Goal: Book appointment/travel/reservation

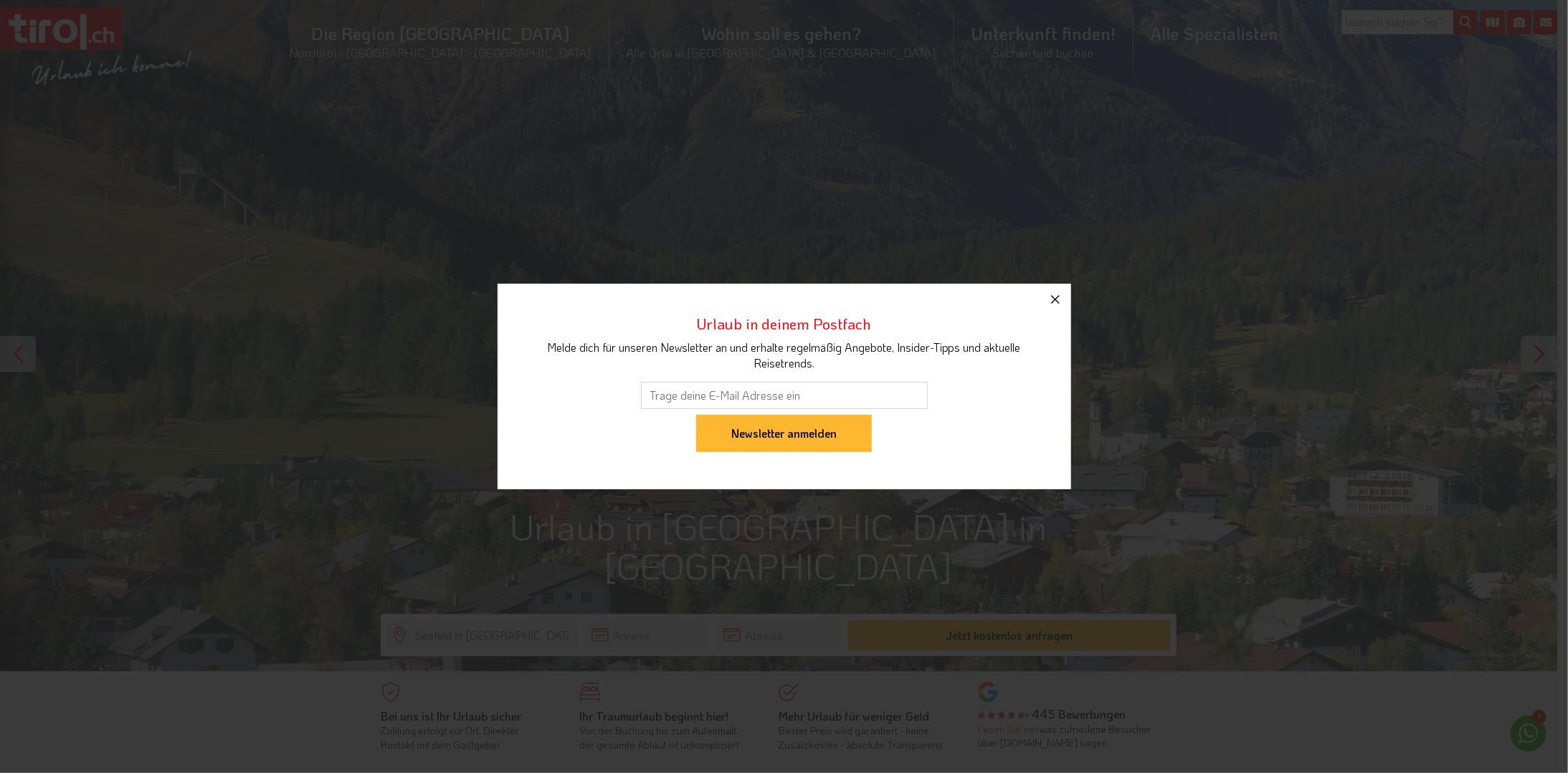
click at [1052, 301] on icon "button" at bounding box center [1056, 300] width 17 height 17
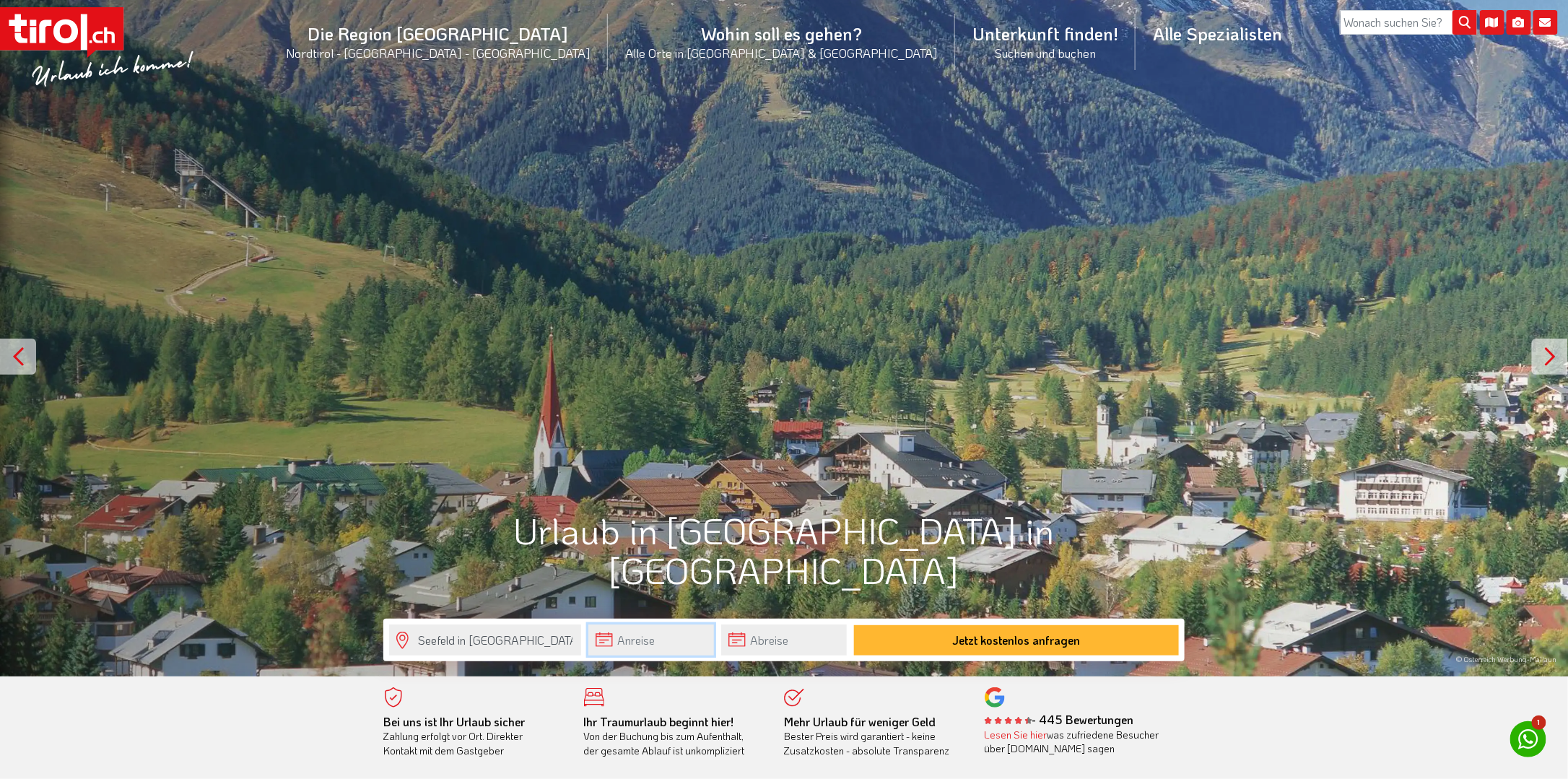
click at [656, 640] on input "text" at bounding box center [651, 640] width 125 height 31
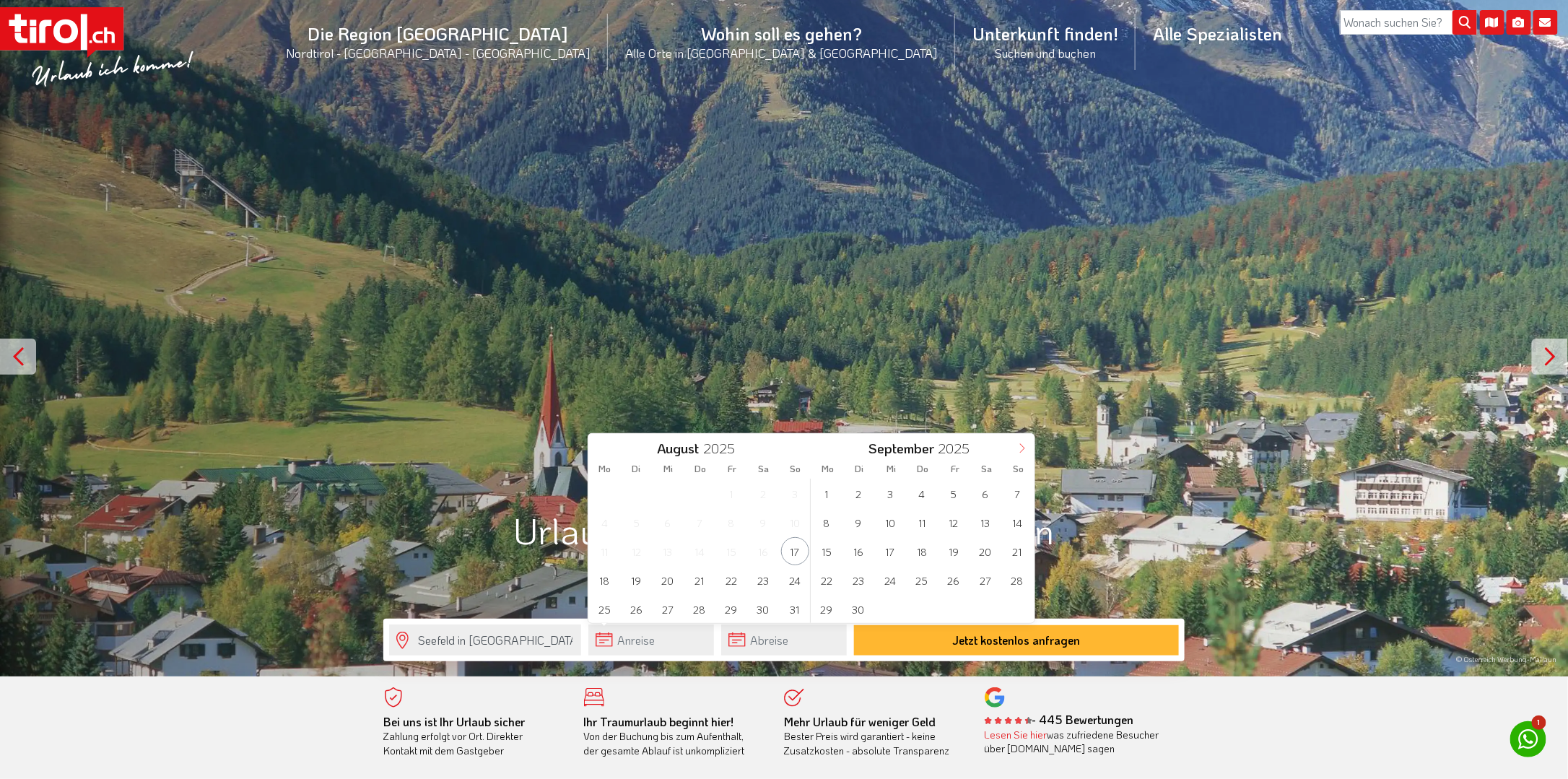
click at [1022, 444] on icon at bounding box center [1022, 449] width 10 height 10
type input "2026"
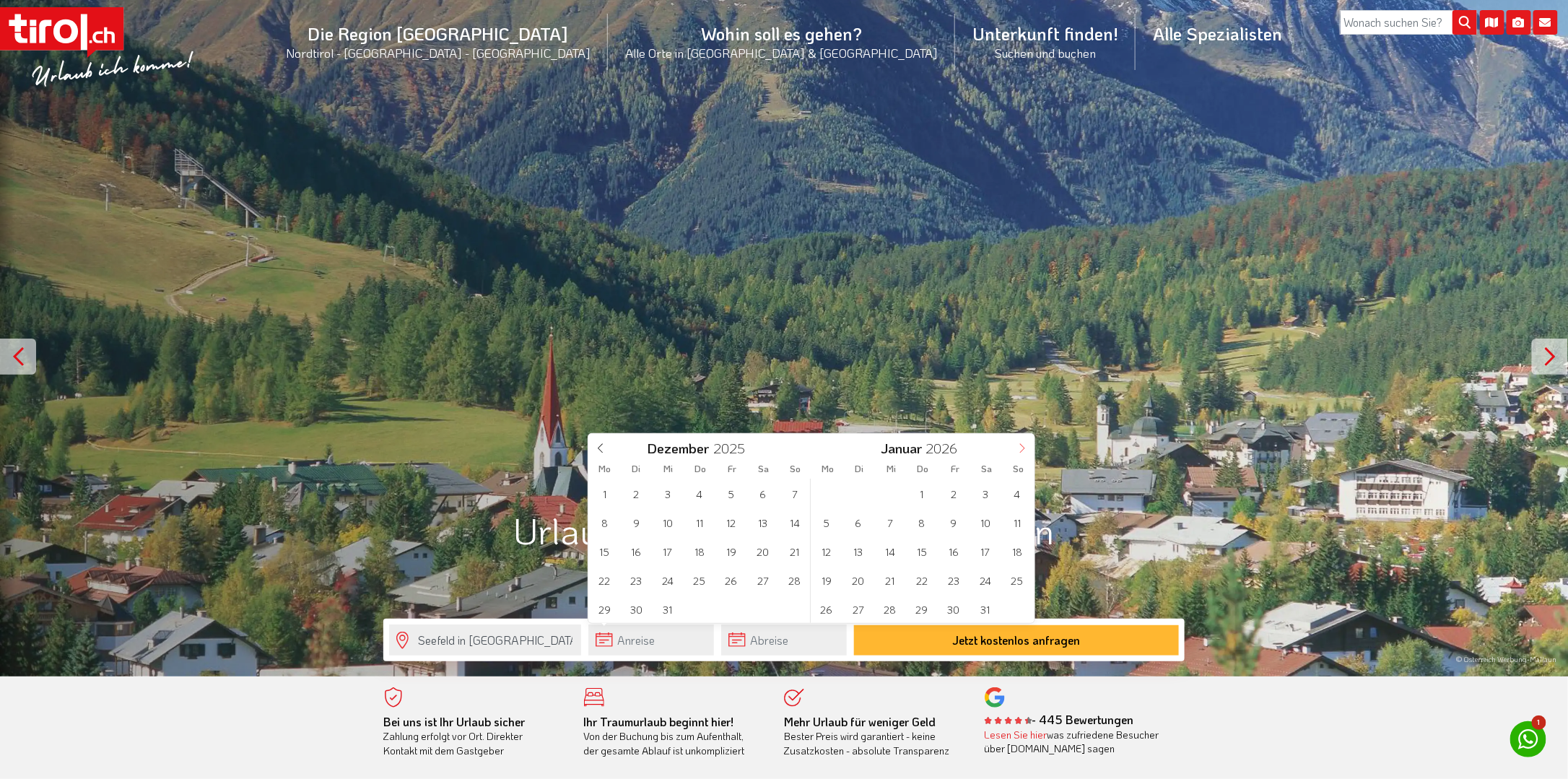
click at [1022, 444] on span at bounding box center [1021, 446] width 24 height 24
type input "2026"
click at [1022, 444] on icon at bounding box center [1022, 449] width 10 height 10
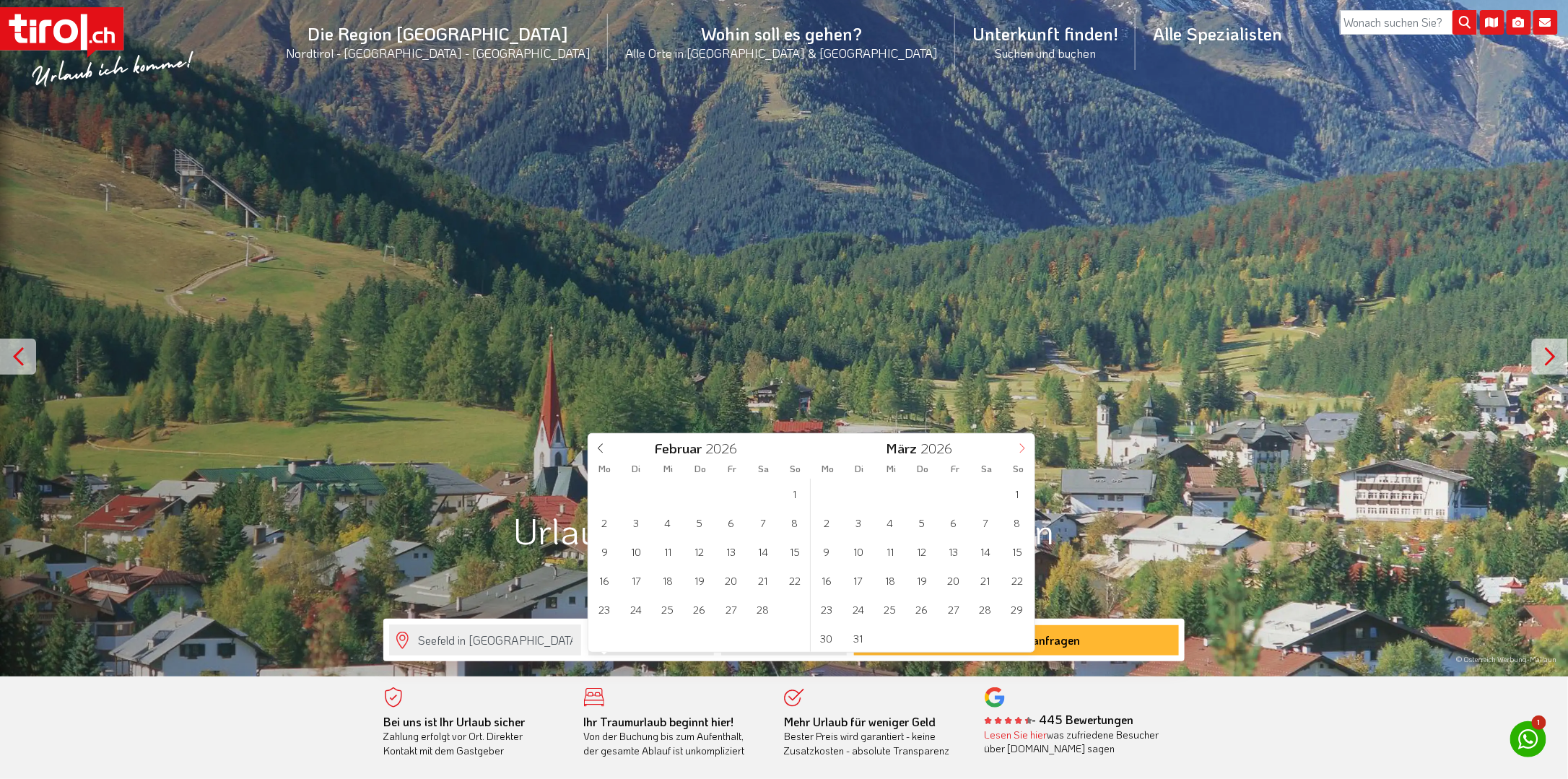
click at [1022, 444] on icon at bounding box center [1022, 449] width 10 height 10
click at [1022, 444] on span at bounding box center [1021, 446] width 24 height 24
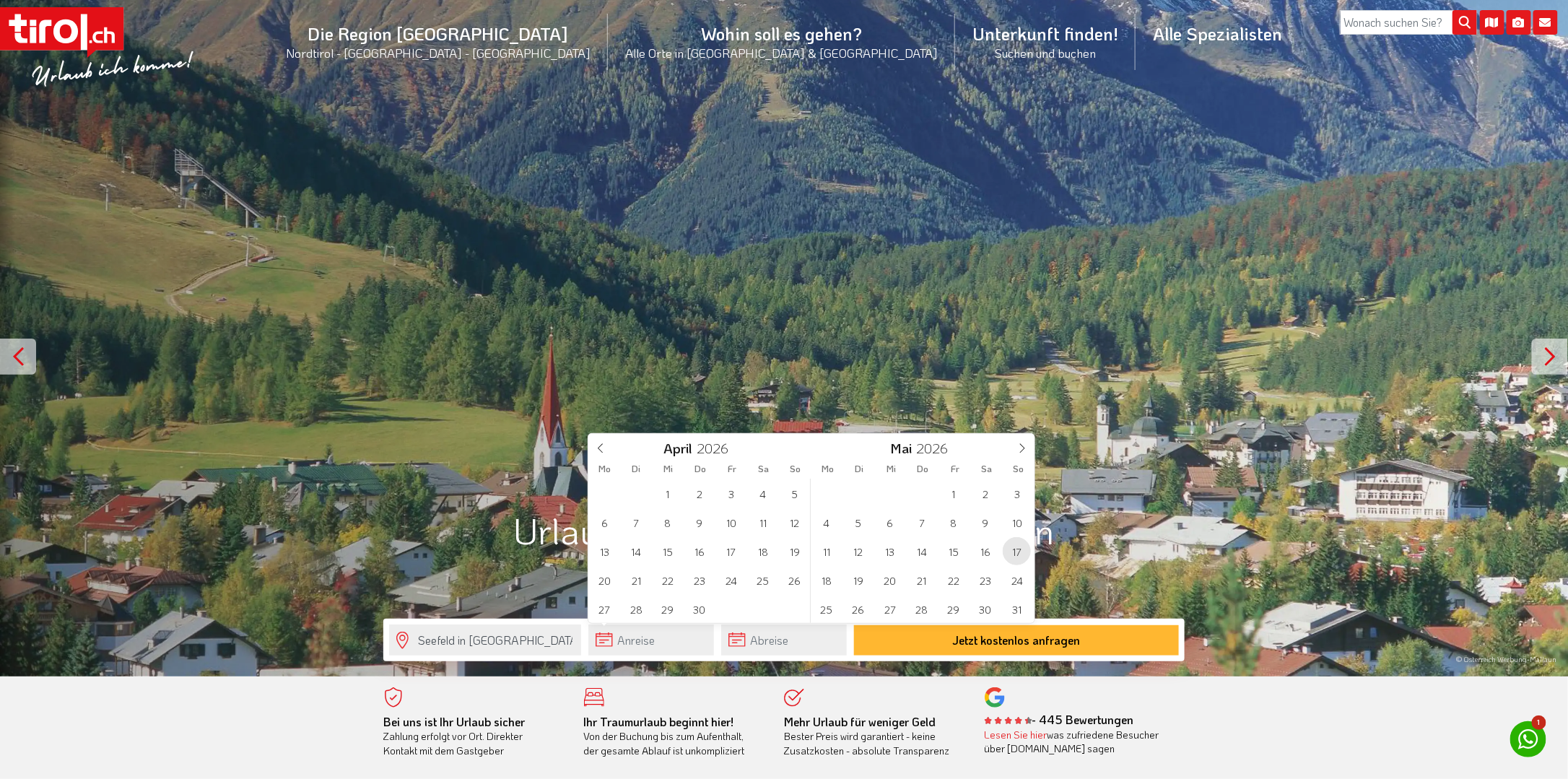
click at [1017, 551] on span "17" at bounding box center [1017, 551] width 28 height 28
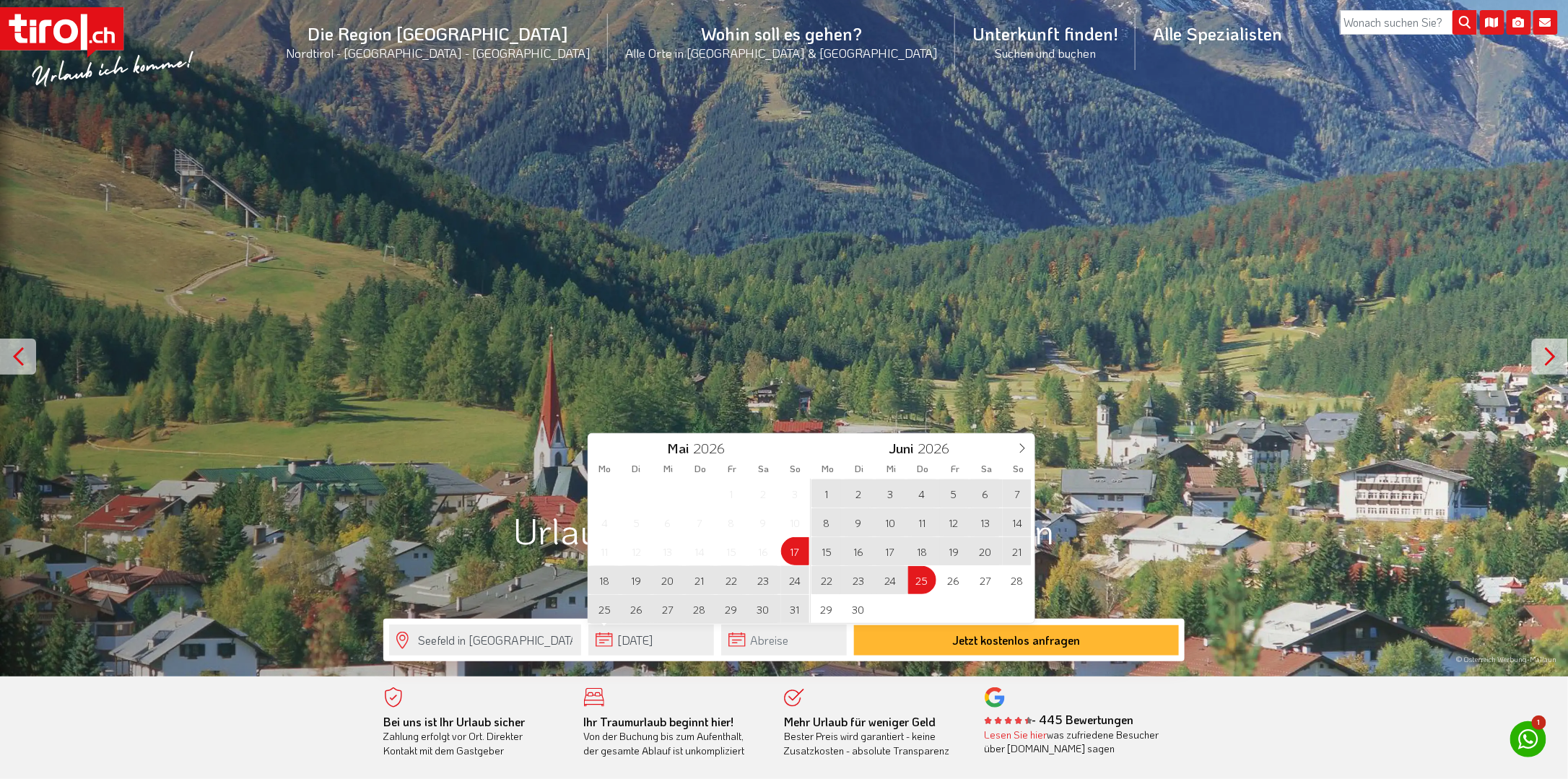
click at [922, 578] on span "25" at bounding box center [921, 580] width 28 height 28
type input "[DATE]"
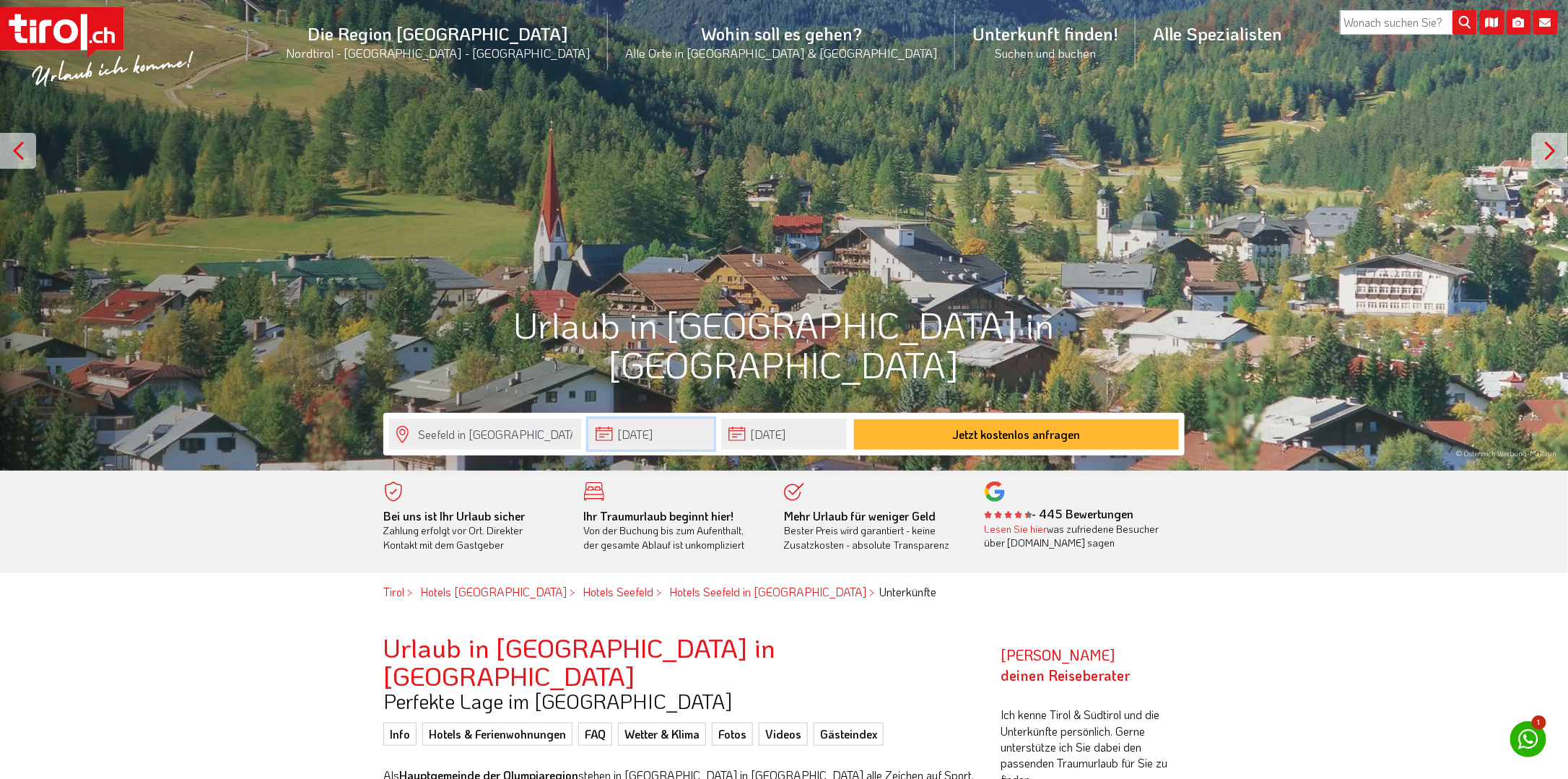
scroll to position [217, 0]
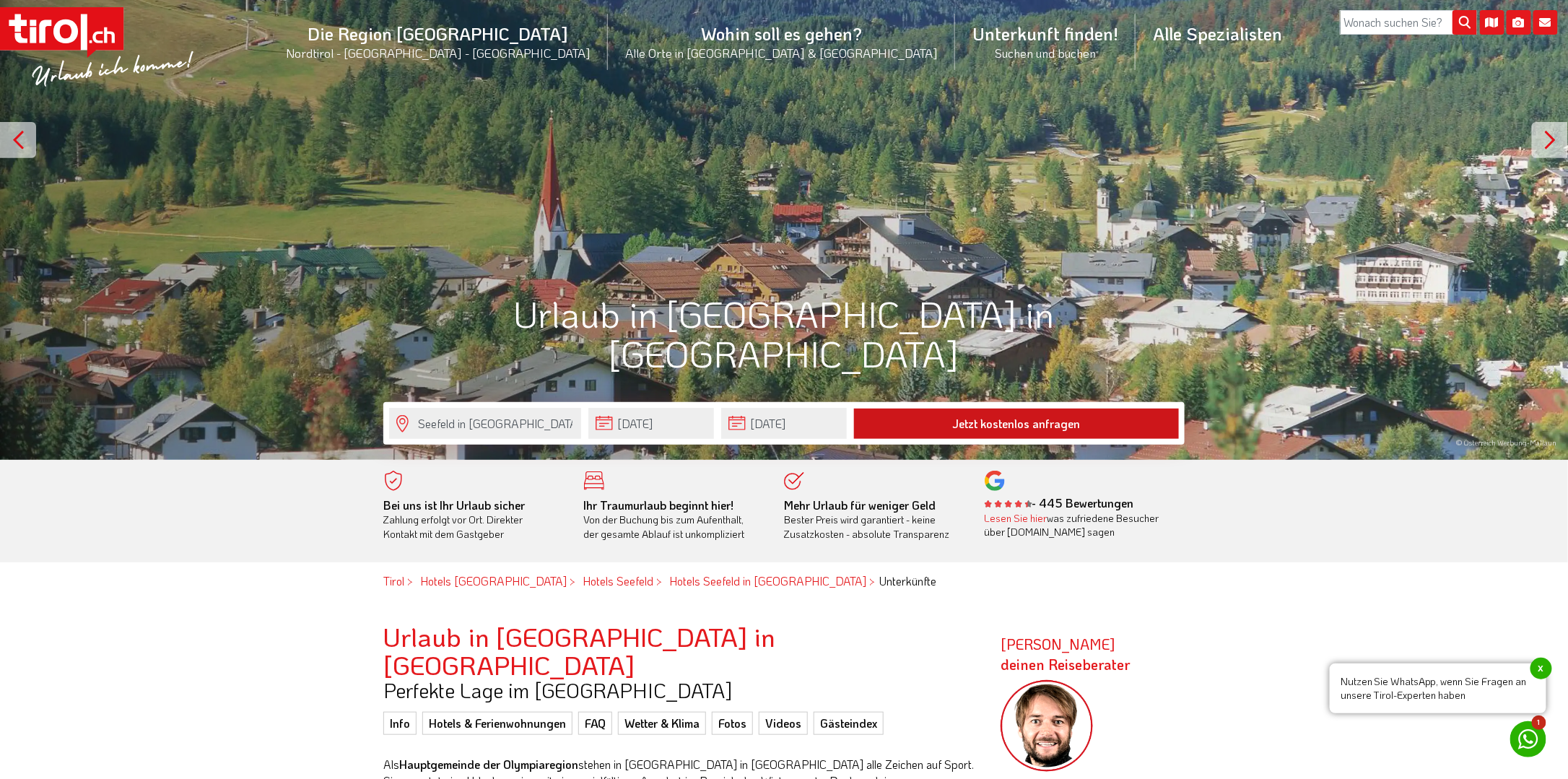
click at [1080, 422] on button "Jetzt kostenlos anfragen" at bounding box center [1017, 423] width 325 height 30
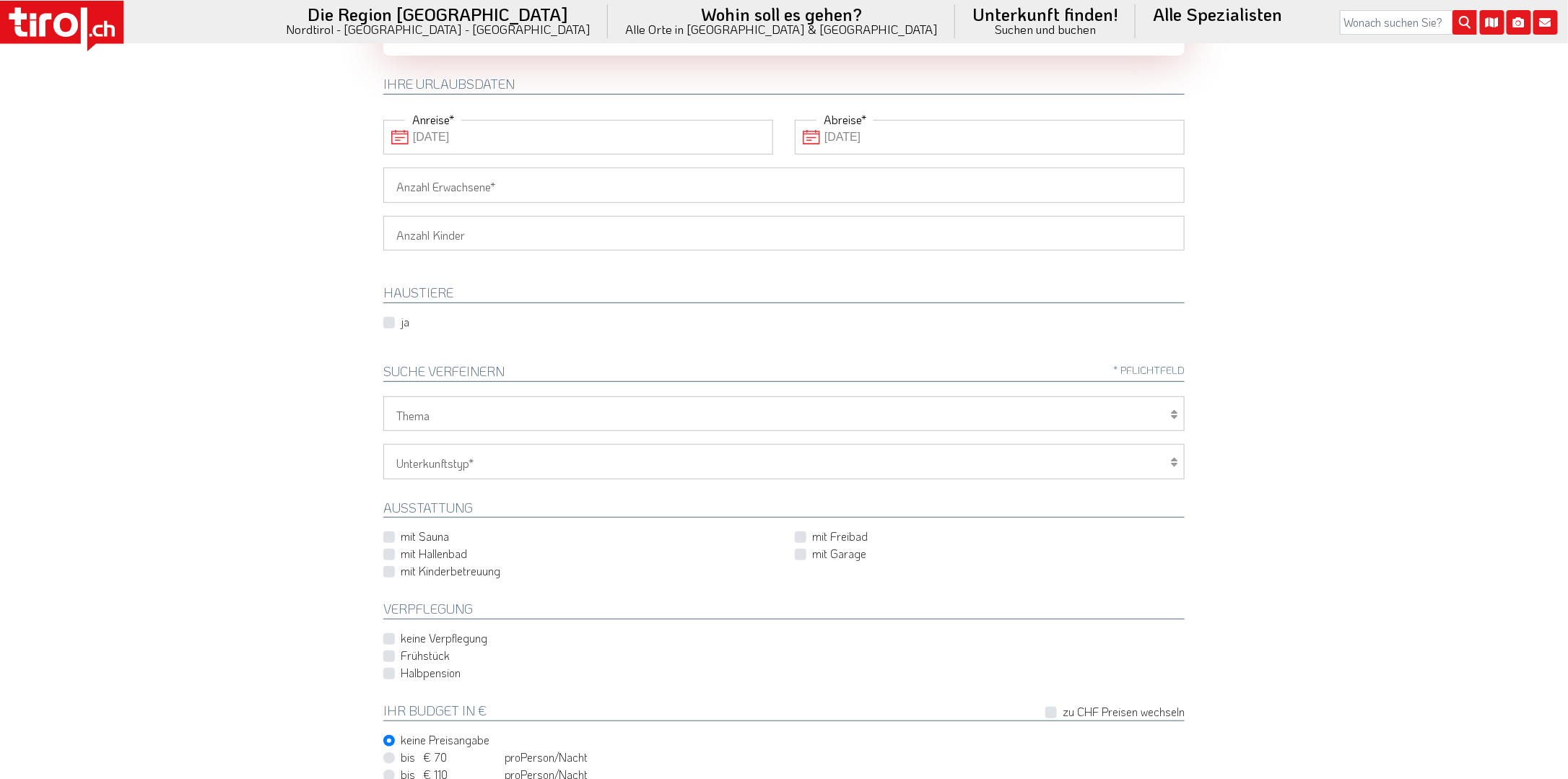
scroll to position [145, 0]
